Goal: Transaction & Acquisition: Purchase product/service

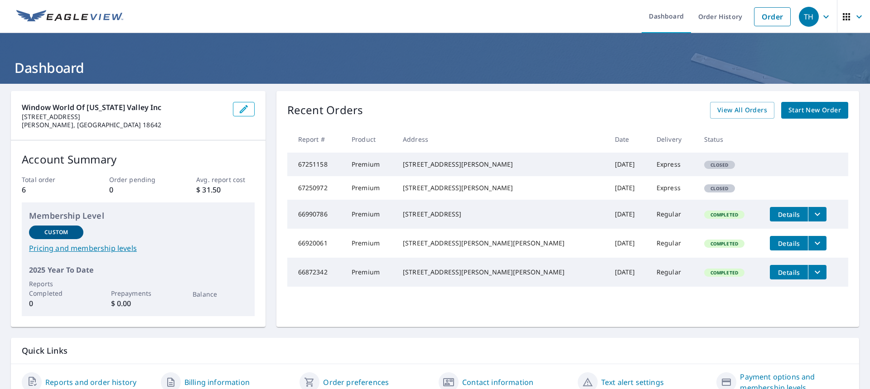
click at [806, 114] on span "Start New Order" at bounding box center [815, 110] width 53 height 11
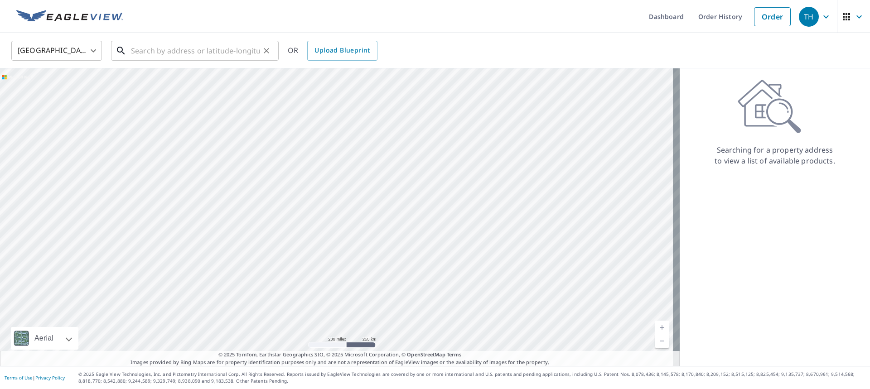
click at [180, 54] on input "text" at bounding box center [195, 50] width 129 height 25
paste input "21 Main Ave, Beach Lake, 18405, PA"
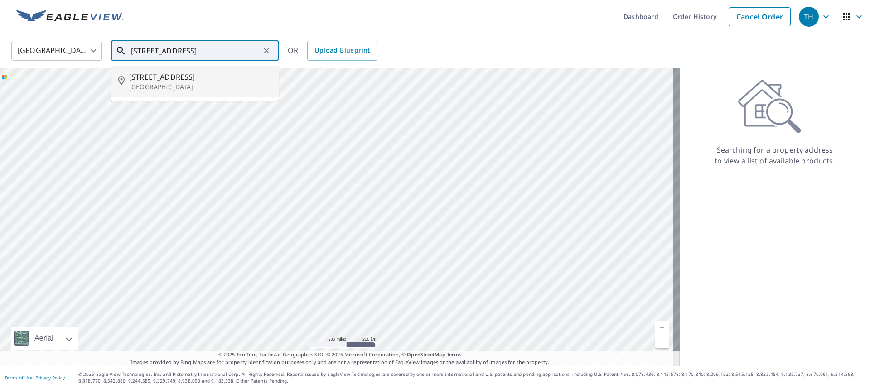
click at [182, 83] on p "Beach Lake, PA 18405" at bounding box center [200, 87] width 142 height 9
type input "21 Main Ave Beach Lake, PA 18405"
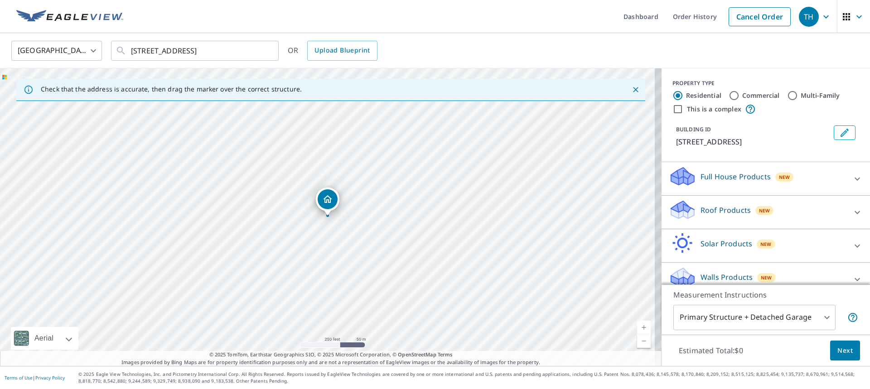
click at [781, 222] on div "Roof Products New" at bounding box center [758, 212] width 178 height 26
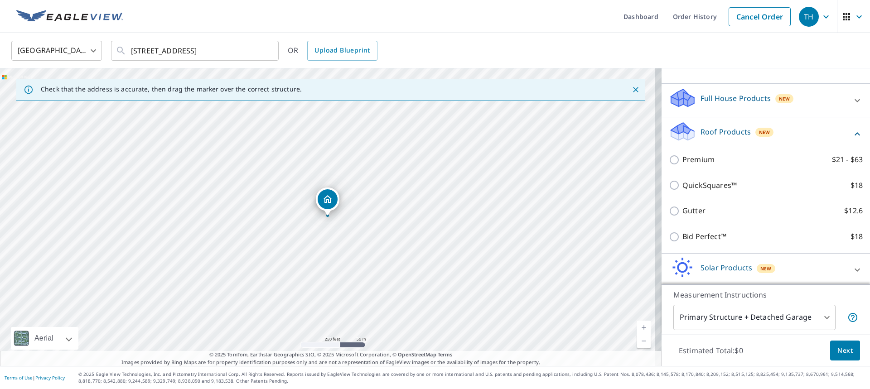
scroll to position [24, 0]
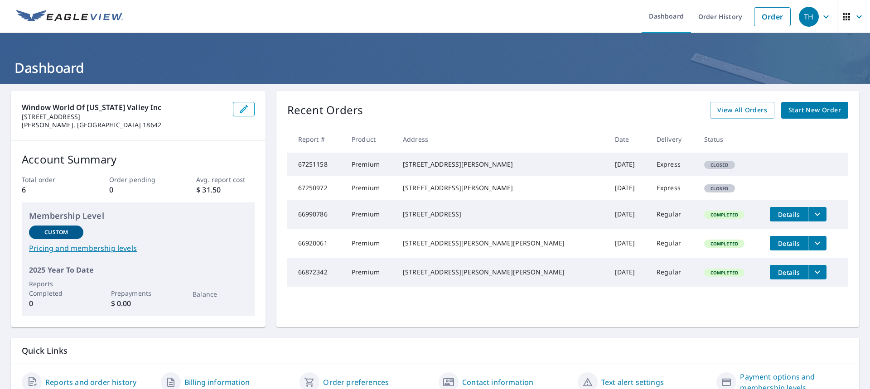
click at [816, 113] on span "Start New Order" at bounding box center [815, 110] width 53 height 11
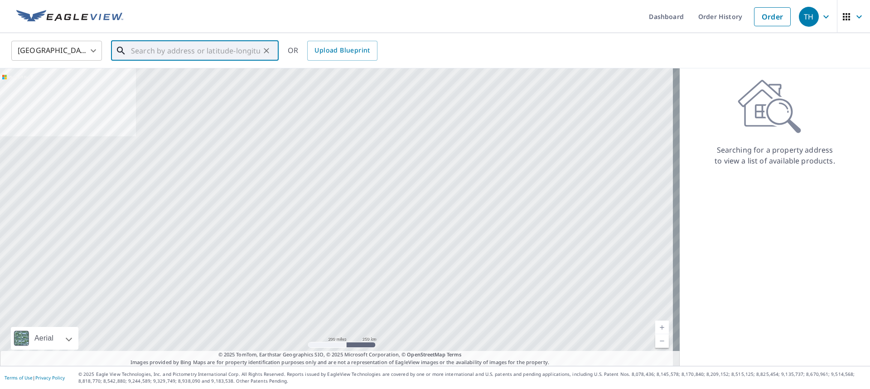
click at [137, 54] on input "text" at bounding box center [195, 50] width 129 height 25
paste input "21 Main Ave, Beach Lake, 18405, PA"
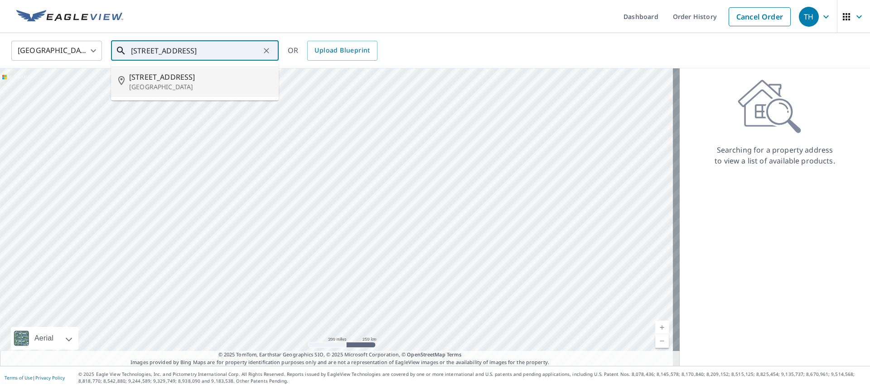
click at [155, 76] on span "21 Main Ave" at bounding box center [200, 77] width 142 height 11
type input "21 Main Ave Beach Lake, PA 18405"
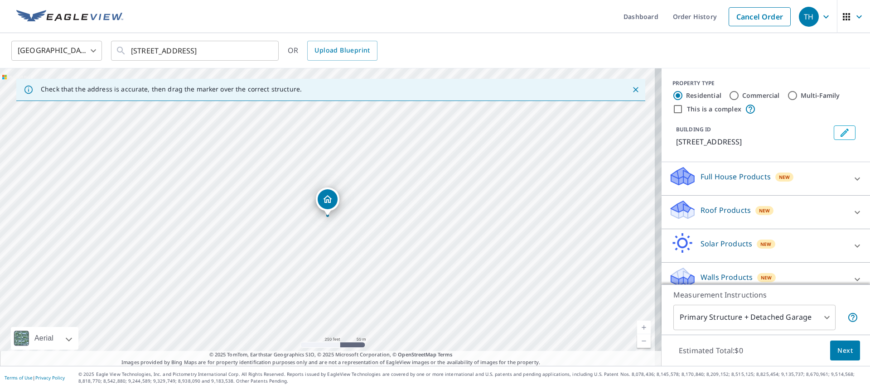
click at [799, 214] on div "Roof Products New" at bounding box center [758, 212] width 178 height 26
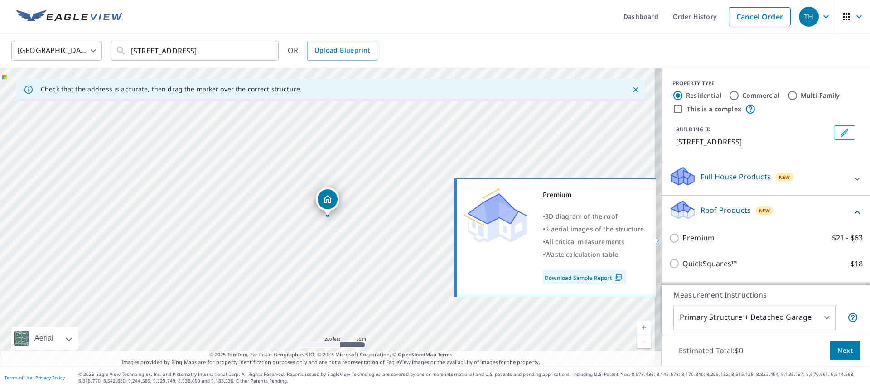
click at [671, 241] on input "Premium $21 - $63" at bounding box center [676, 238] width 14 height 11
checkbox input "true"
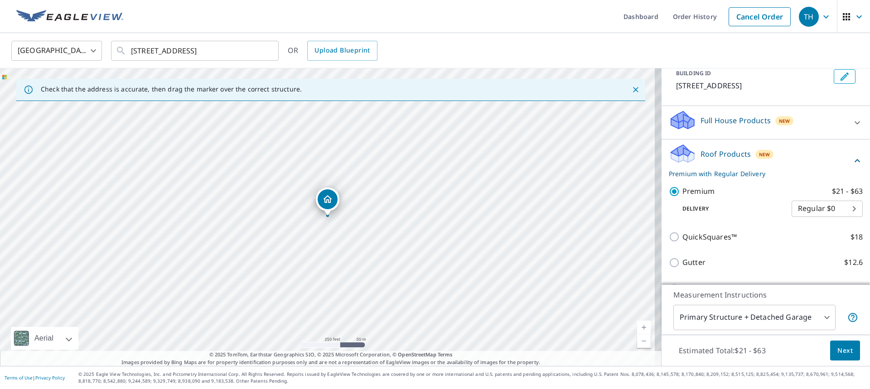
scroll to position [91, 0]
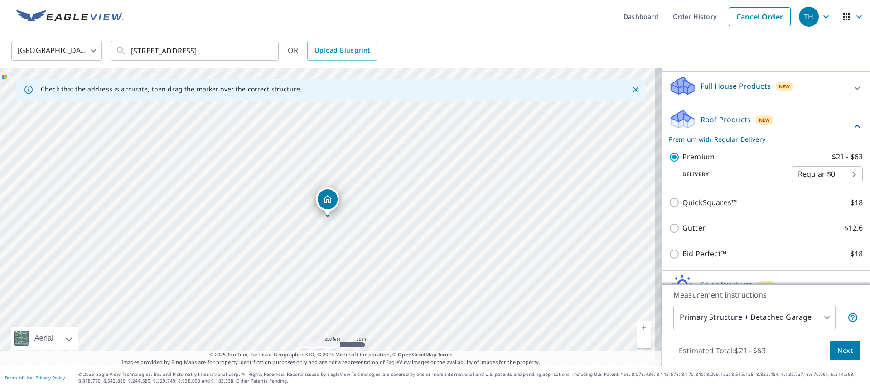
click at [817, 321] on body "TH TH Dashboard Order History Cancel Order TH United States US ​ 21 Main Ave Be…" at bounding box center [435, 194] width 870 height 389
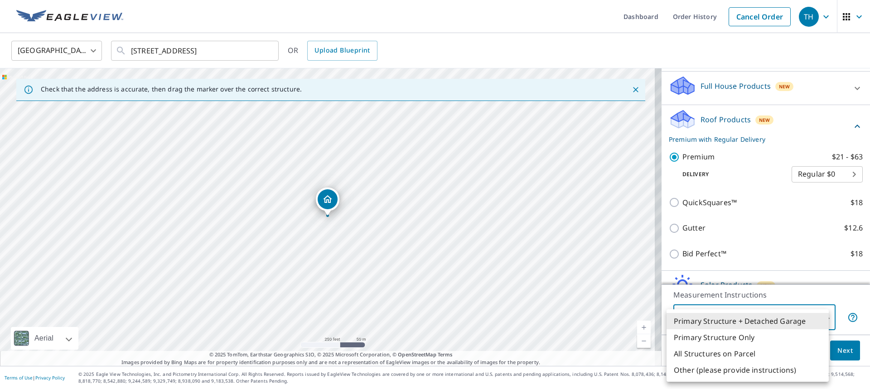
click at [735, 357] on li "All Structures on Parcel" at bounding box center [748, 354] width 162 height 16
type input "3"
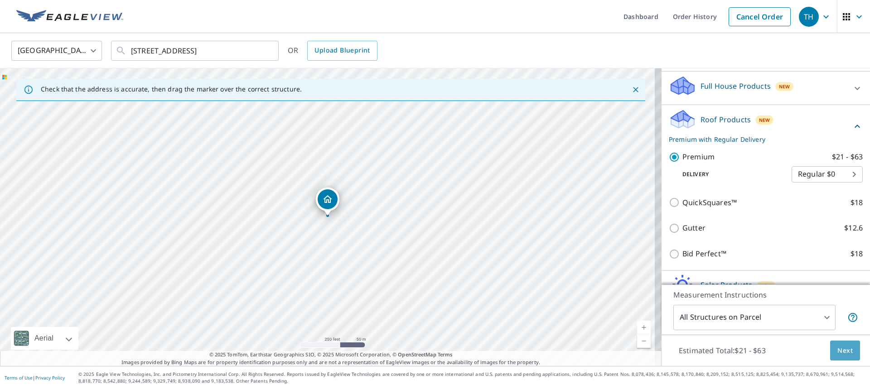
click at [842, 352] on span "Next" at bounding box center [845, 350] width 15 height 11
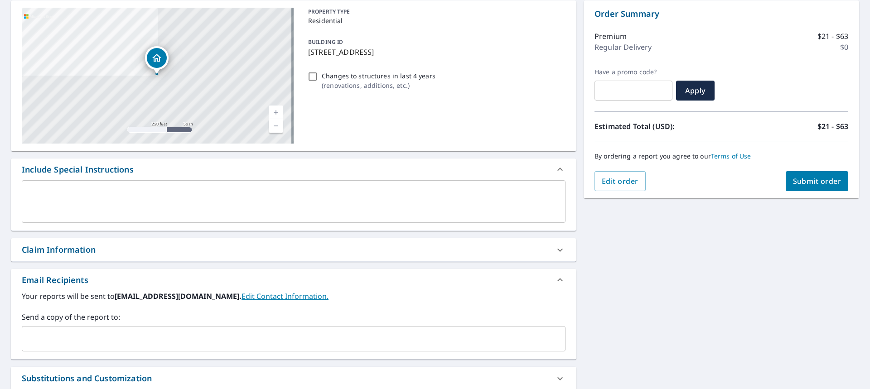
scroll to position [136, 0]
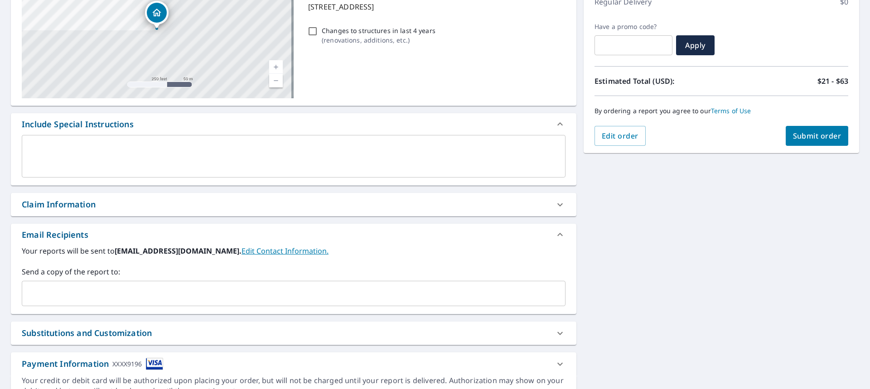
click at [89, 288] on input "text" at bounding box center [287, 293] width 522 height 17
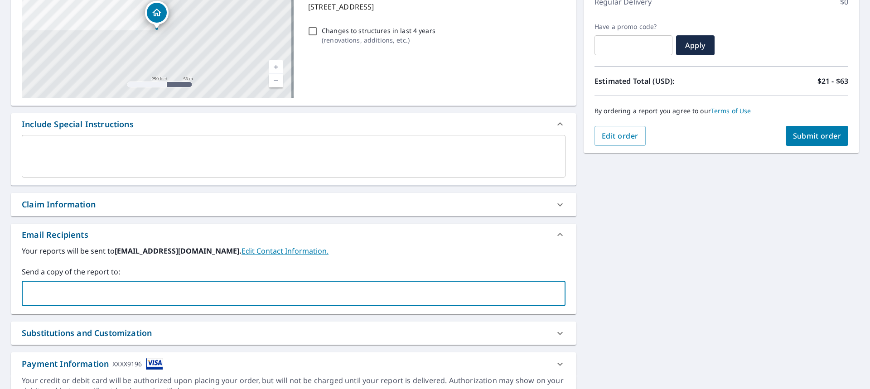
paste input "joewwnepa@gmail.com"
click at [232, 296] on input "joewwnepa@gmail.com" at bounding box center [287, 293] width 522 height 17
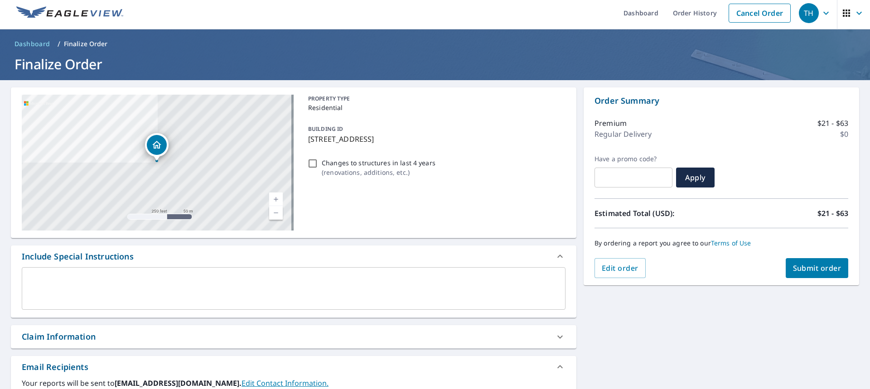
scroll to position [0, 0]
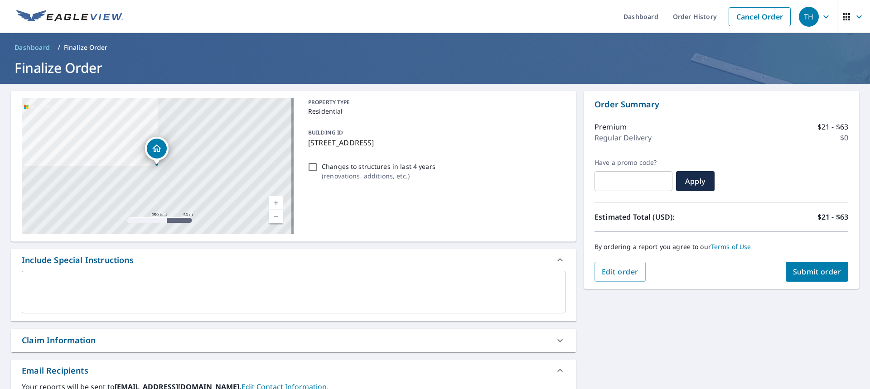
type input "joewwnepa@gmail.com"
click at [815, 277] on button "Submit order" at bounding box center [817, 272] width 63 height 20
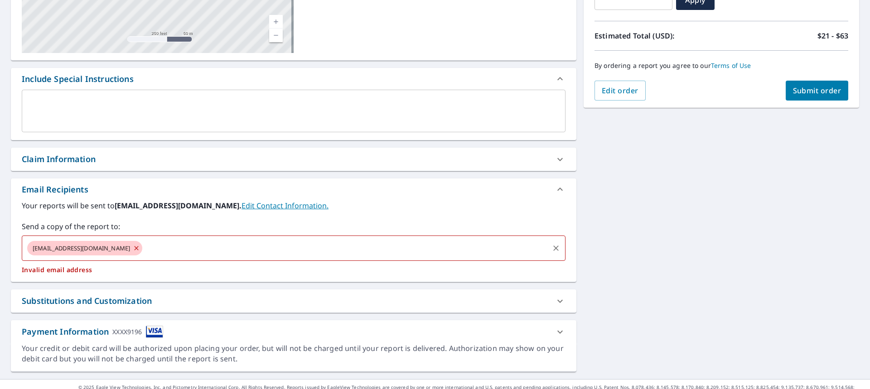
click at [133, 248] on icon at bounding box center [136, 248] width 7 height 10
checkbox input "true"
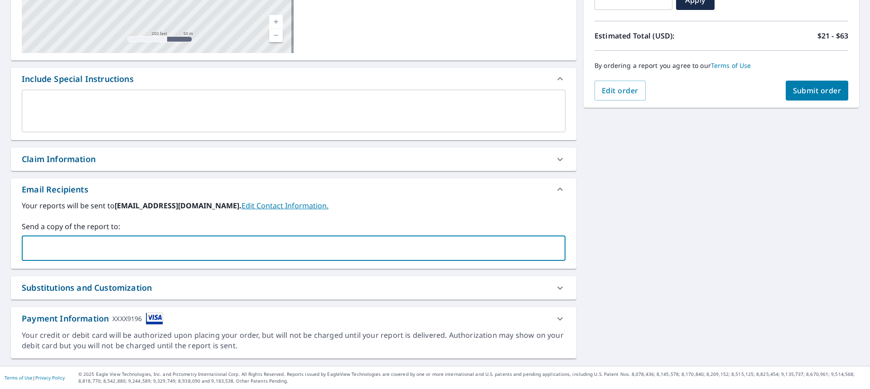
click at [76, 252] on input "text" at bounding box center [287, 248] width 522 height 17
paste input "joewwnepa@gmail.com"
type input "joewwnepa@gmail.com"
click at [403, 126] on div "x ​" at bounding box center [294, 111] width 544 height 43
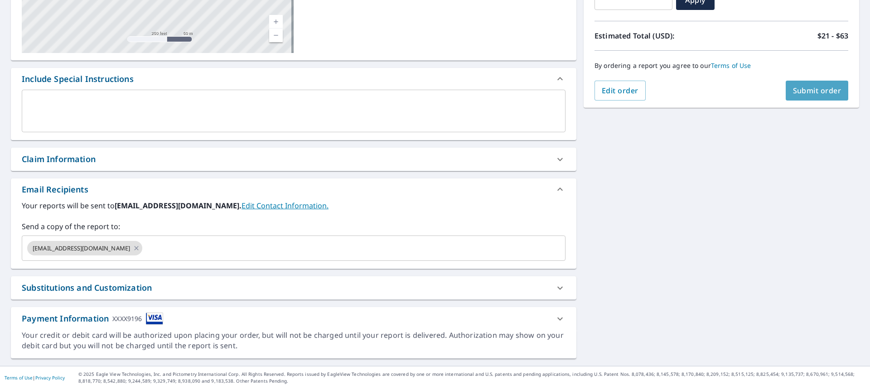
click at [811, 88] on span "Submit order" at bounding box center [817, 91] width 49 height 10
checkbox input "true"
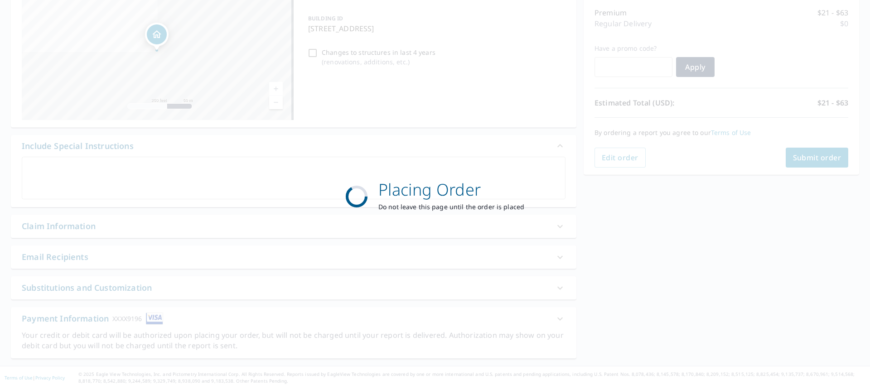
scroll to position [114, 0]
